Goal: Information Seeking & Learning: Learn about a topic

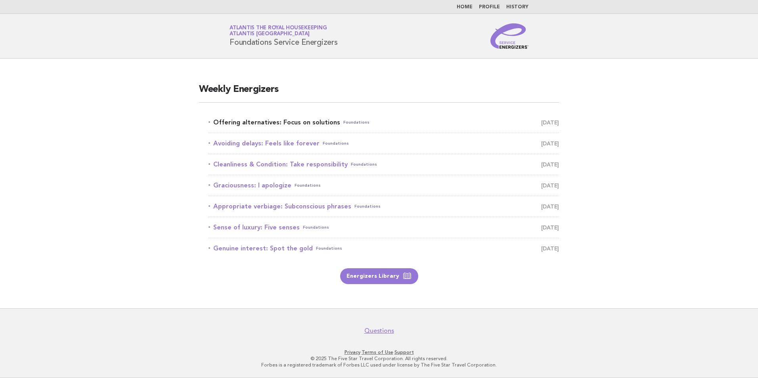
click at [291, 124] on link "Offering alternatives: Focus on solutions Foundations September 6" at bounding box center [383, 122] width 350 height 11
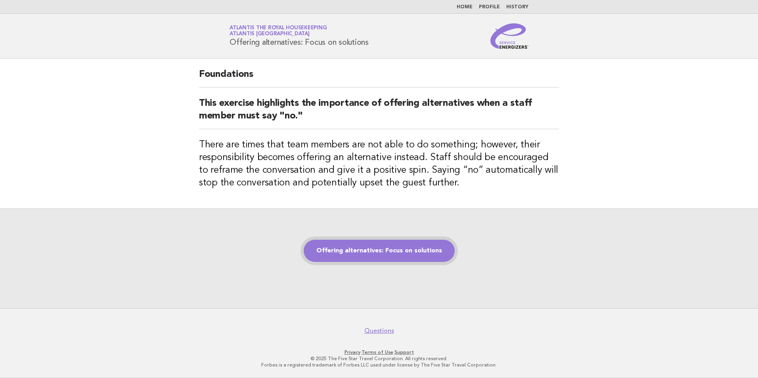
click at [382, 251] on link "Offering alternatives: Focus on solutions" at bounding box center [379, 251] width 151 height 22
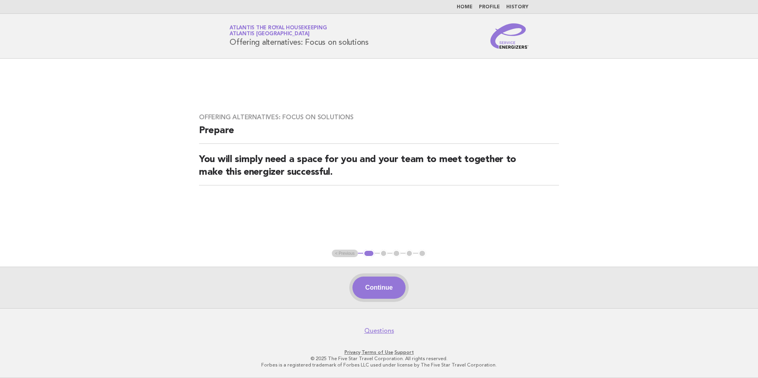
click at [382, 287] on button "Continue" at bounding box center [378, 288] width 53 height 22
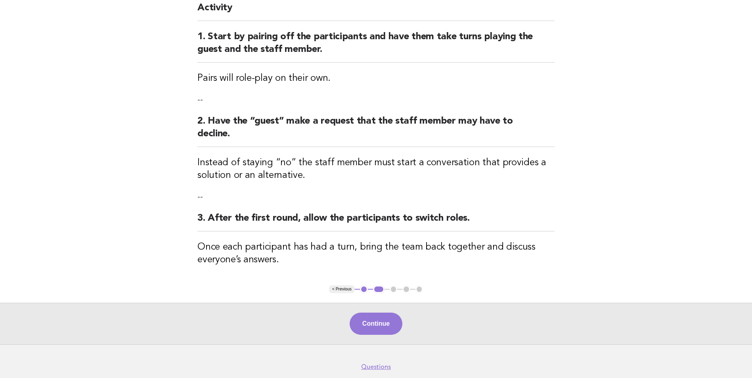
scroll to position [79, 0]
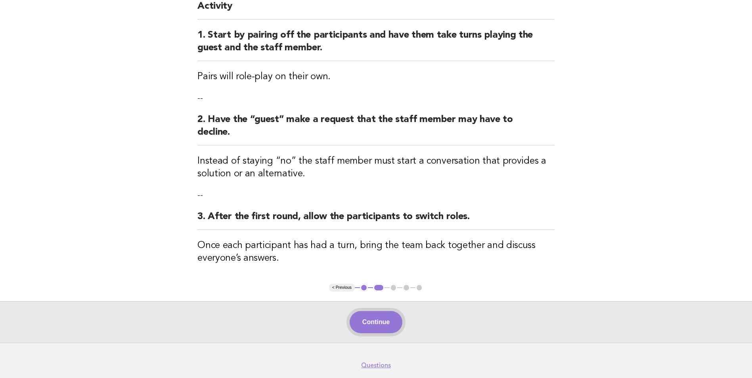
click at [384, 324] on button "Continue" at bounding box center [376, 322] width 53 height 22
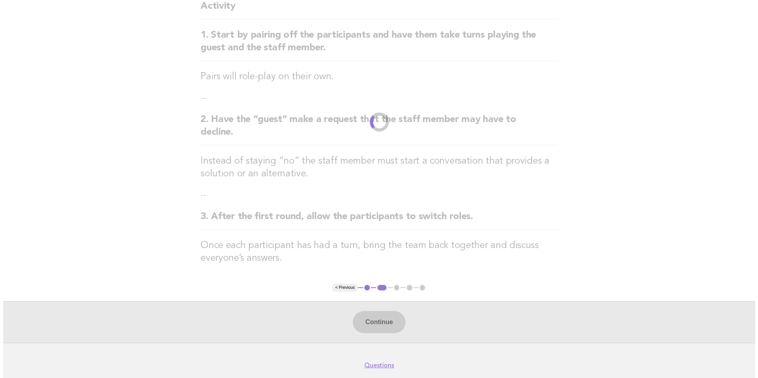
scroll to position [0, 0]
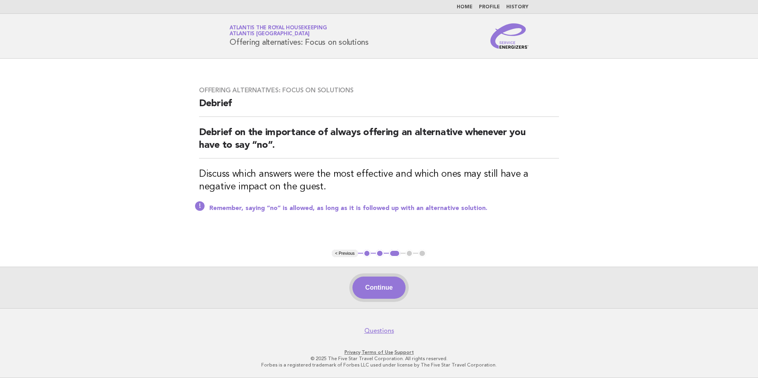
click at [383, 283] on button "Continue" at bounding box center [378, 288] width 53 height 22
